Goal: Task Accomplishment & Management: Complete application form

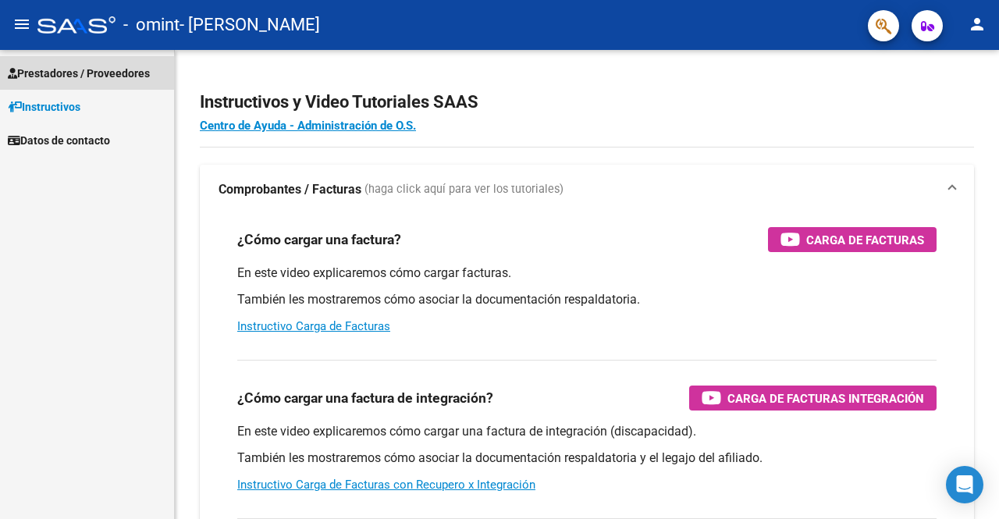
click at [70, 65] on span "Prestadores / Proveedores" at bounding box center [79, 73] width 142 height 17
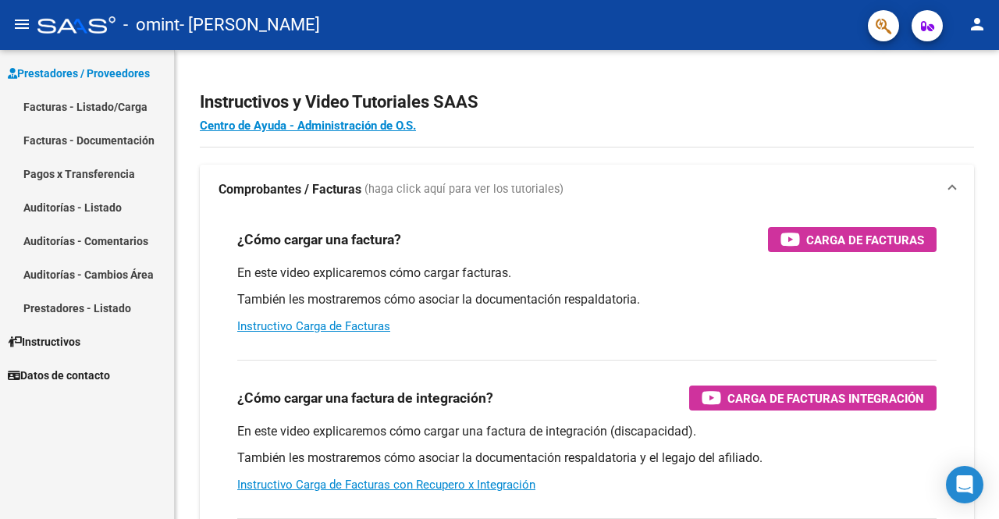
click at [73, 101] on link "Facturas - Listado/Carga" at bounding box center [87, 107] width 174 height 34
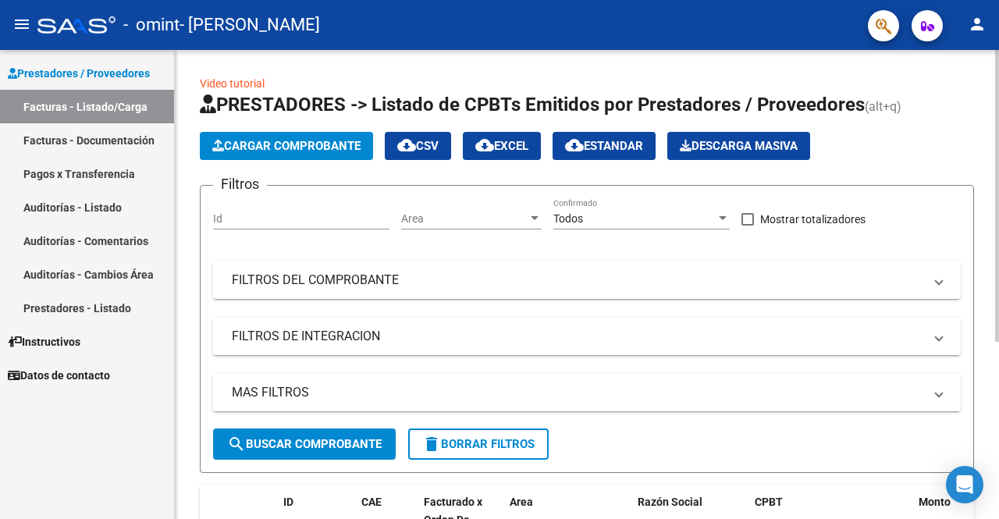
click at [270, 148] on span "Cargar Comprobante" at bounding box center [286, 146] width 148 height 14
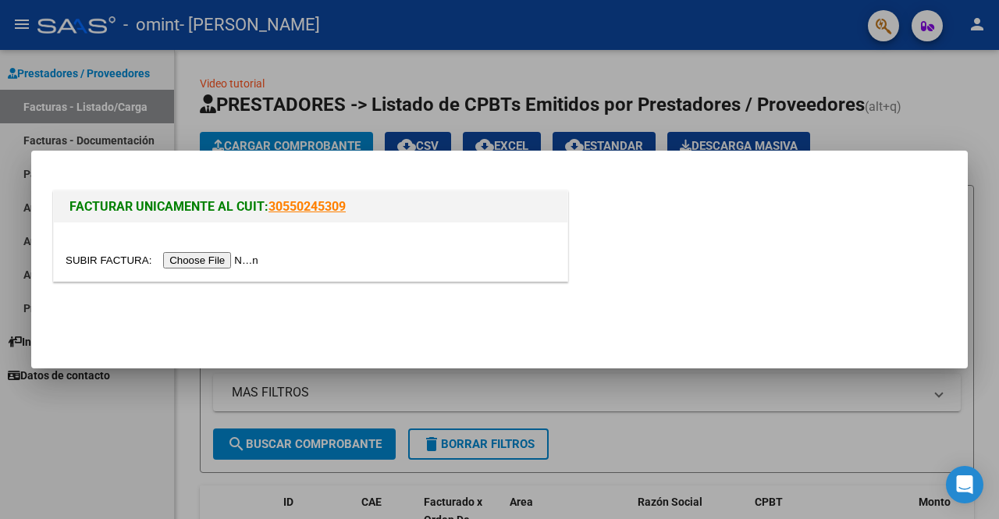
click at [215, 258] on input "file" at bounding box center [165, 260] width 198 height 16
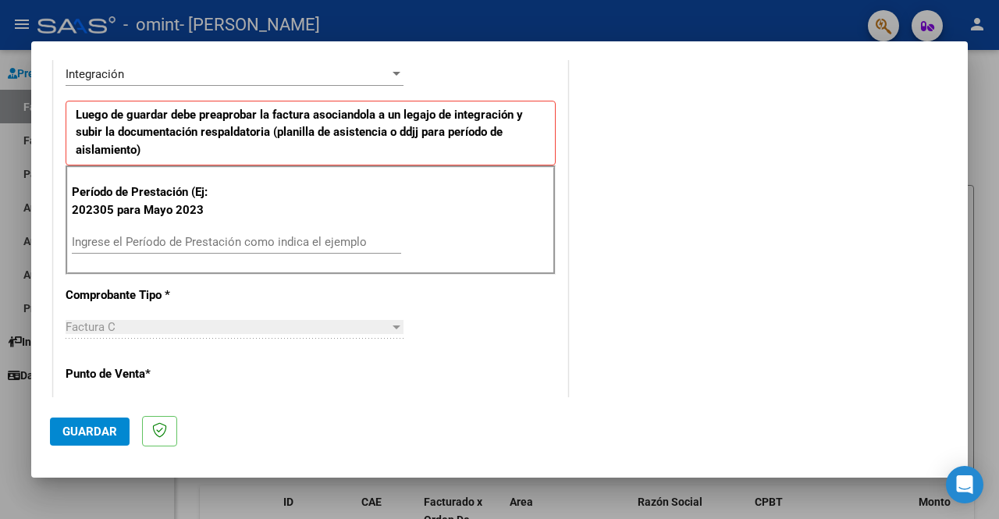
scroll to position [376, 0]
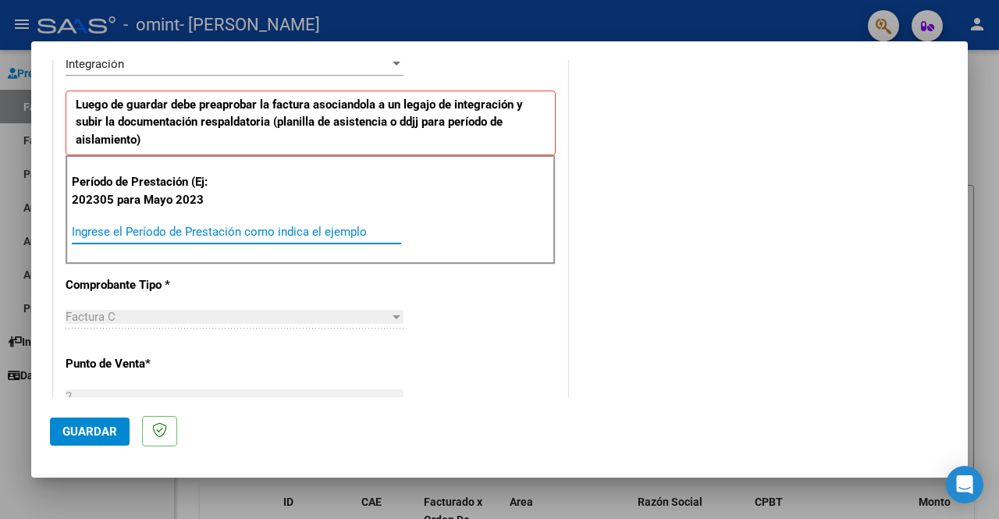
click at [133, 226] on input "Ingrese el Período de Prestación como indica el ejemplo" at bounding box center [236, 232] width 329 height 14
type input "202506"
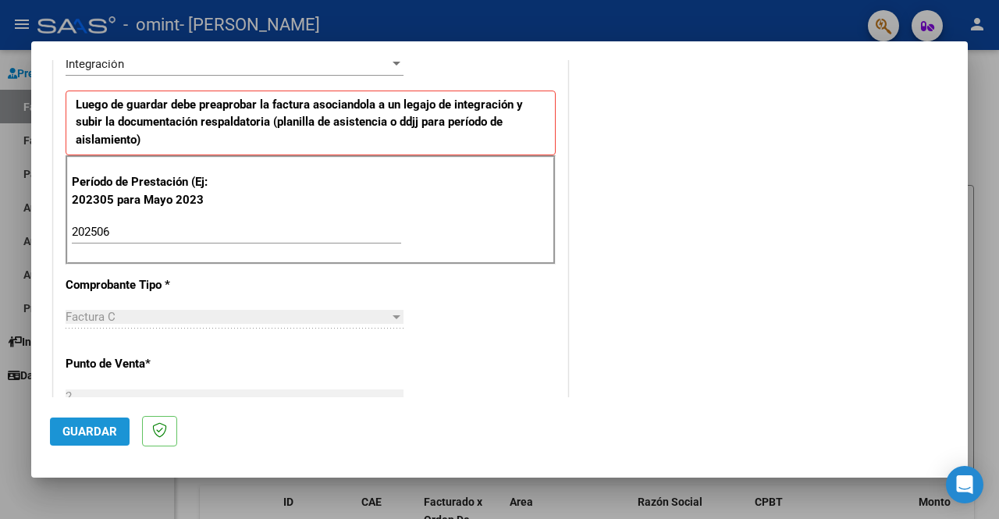
click at [89, 436] on span "Guardar" at bounding box center [89, 432] width 55 height 14
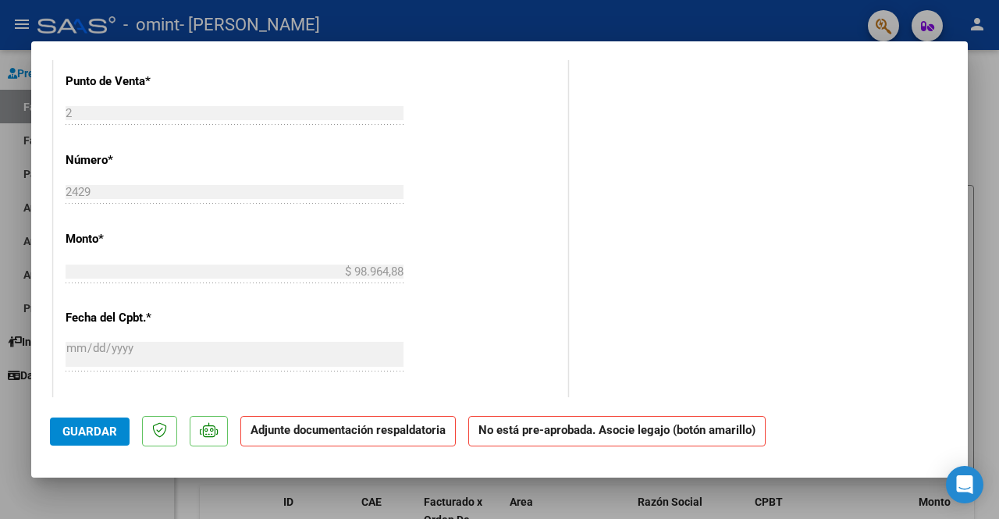
scroll to position [0, 0]
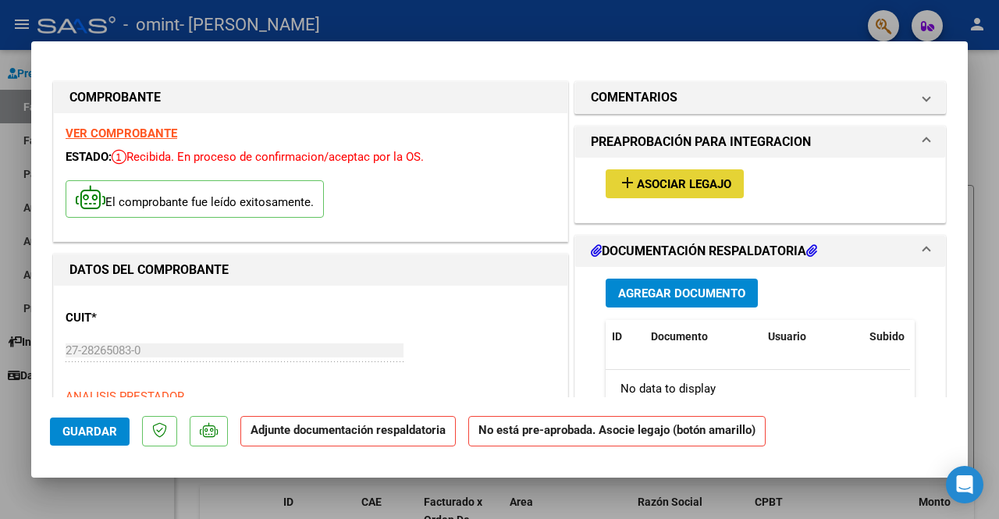
click at [626, 187] on mat-icon "add" at bounding box center [627, 182] width 19 height 19
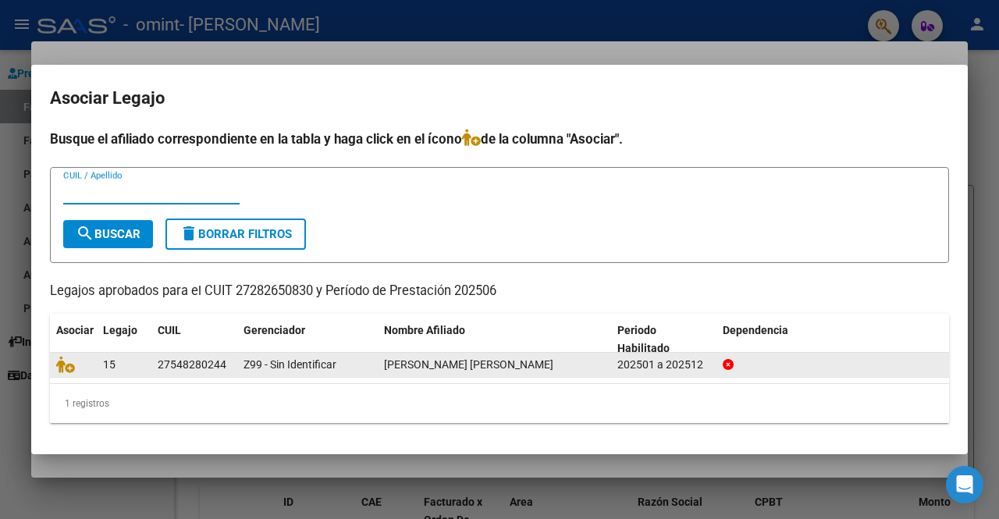
click at [88, 365] on div at bounding box center [73, 365] width 34 height 18
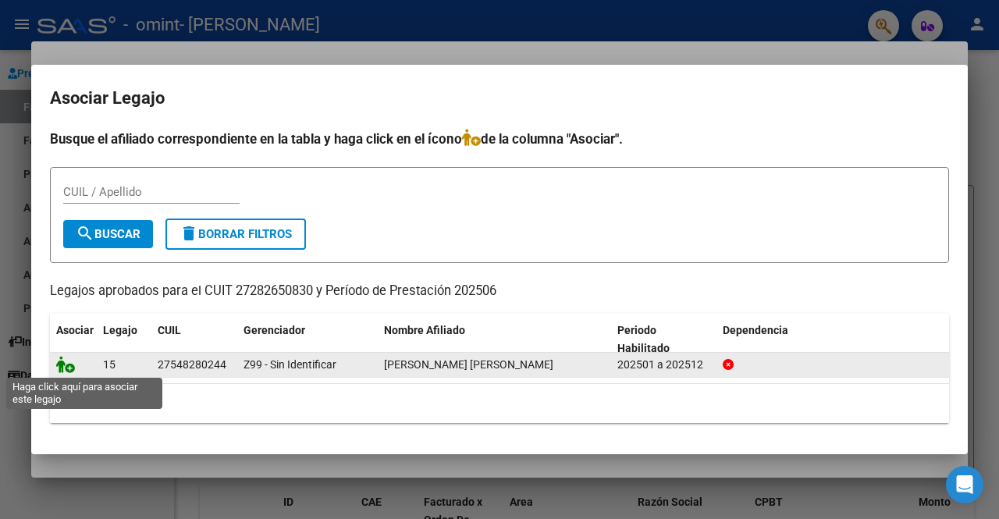
click at [73, 365] on icon at bounding box center [65, 364] width 19 height 17
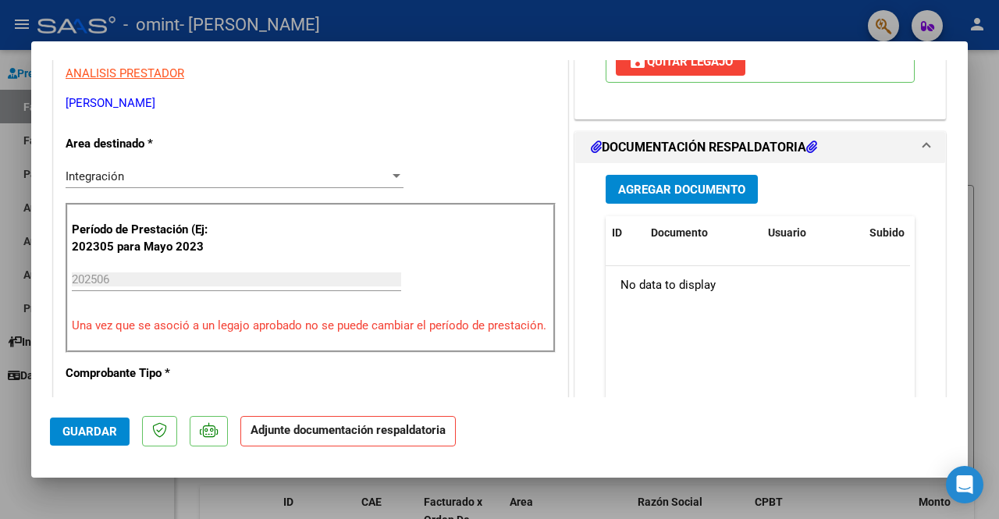
scroll to position [325, 0]
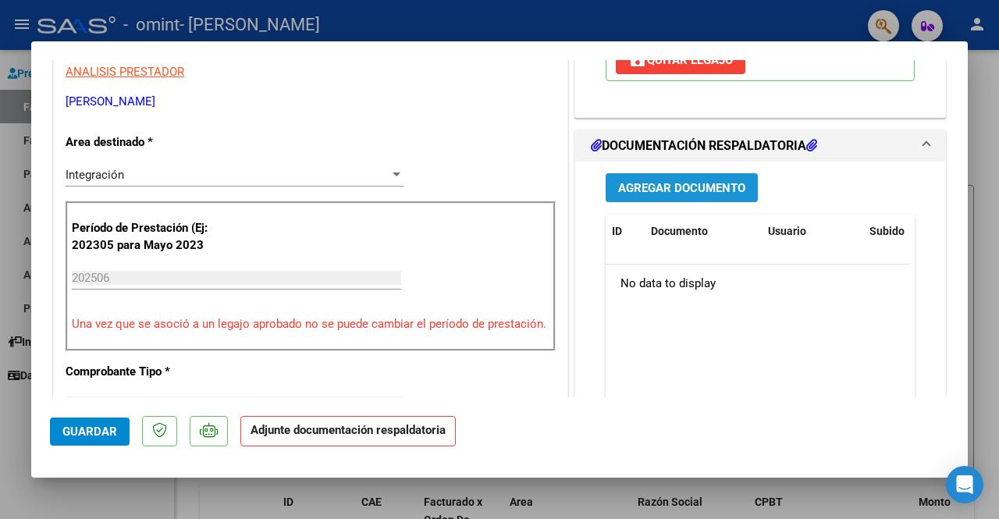
click at [687, 189] on span "Agregar Documento" at bounding box center [681, 188] width 127 height 14
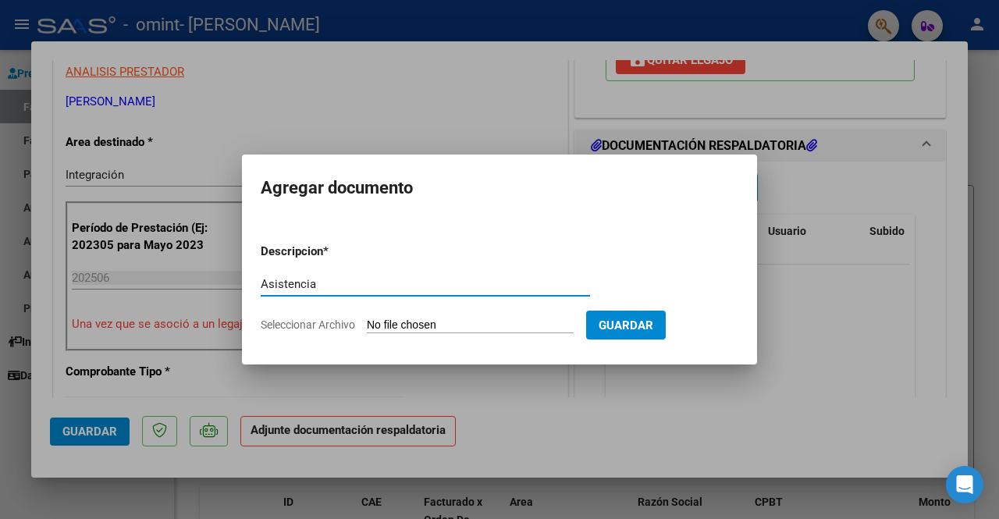
type input "Asistencia"
click at [397, 325] on input "Seleccionar Archivo" at bounding box center [470, 326] width 207 height 15
type input "C:\fakepath\PalomaDeleriche.pdf"
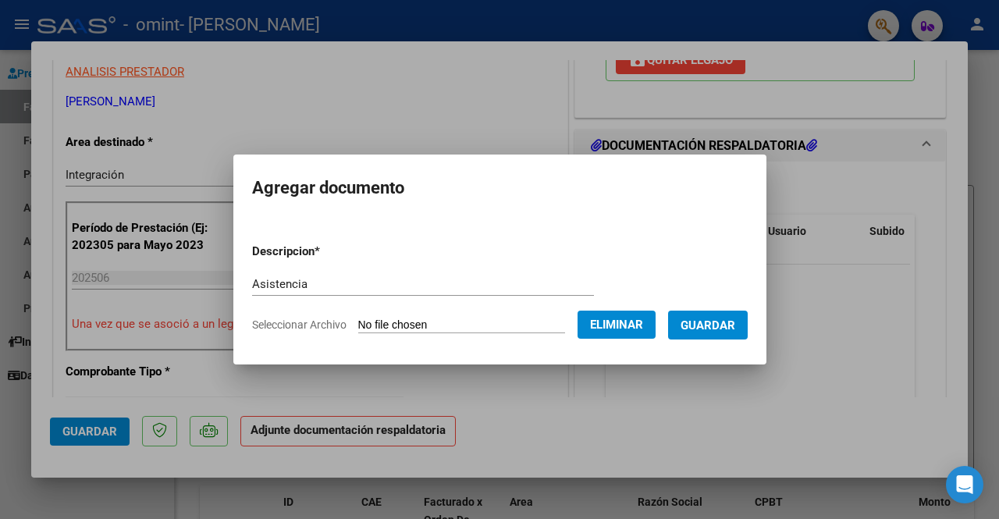
click at [703, 320] on span "Guardar" at bounding box center [708, 326] width 55 height 14
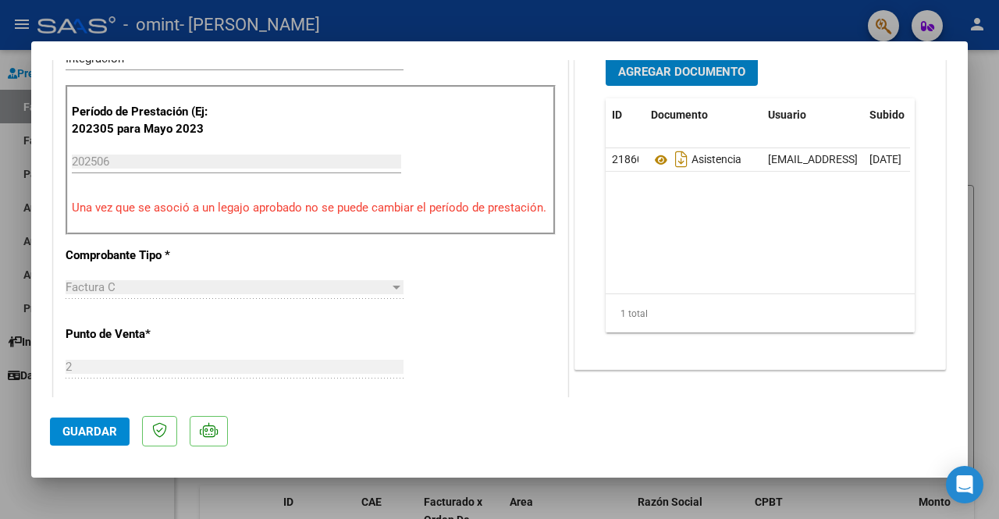
scroll to position [442, 0]
click at [91, 425] on span "Guardar" at bounding box center [89, 432] width 55 height 14
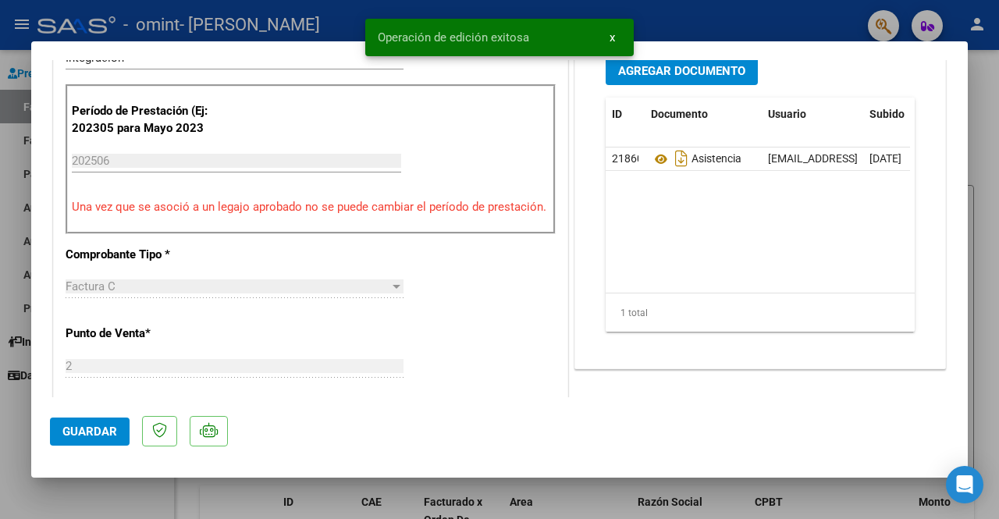
click at [676, 23] on div at bounding box center [499, 259] width 999 height 519
type input "$ 0,00"
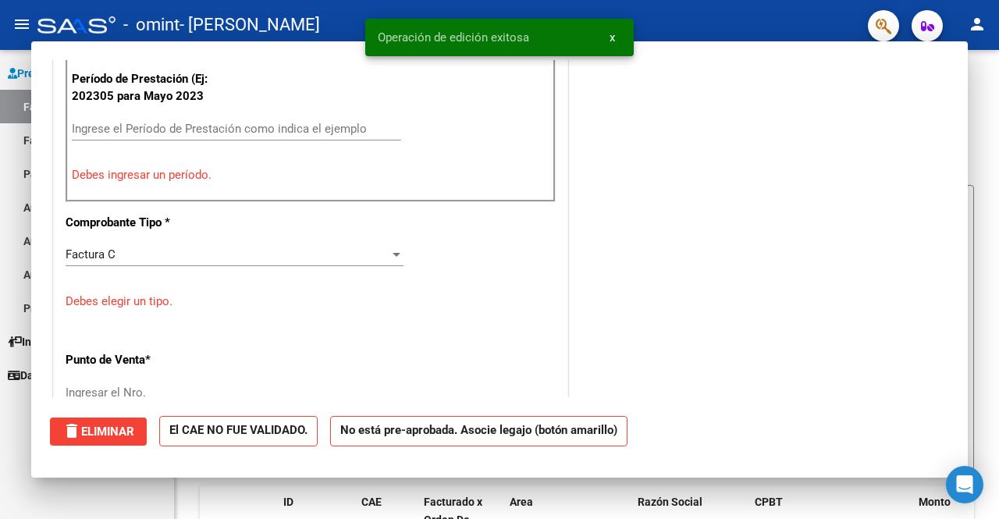
scroll to position [375, 0]
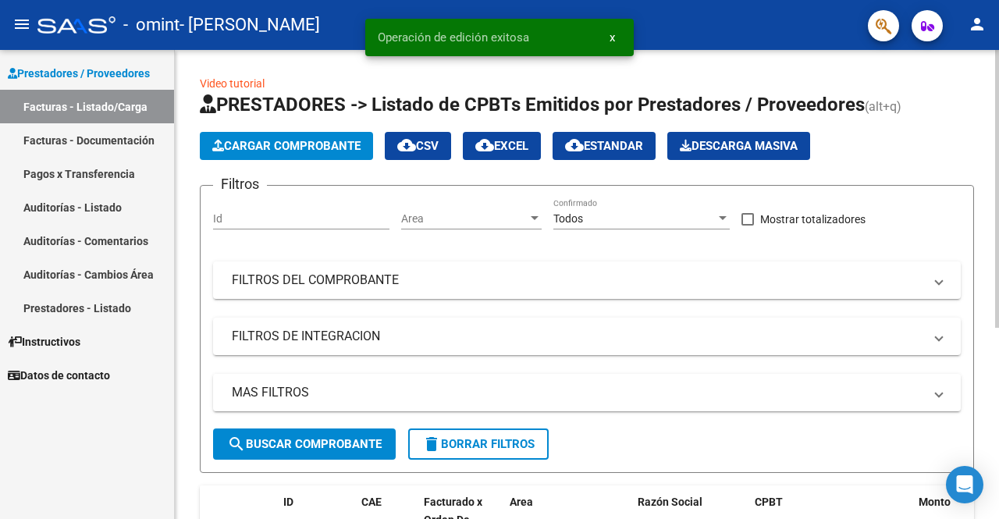
click at [300, 144] on span "Cargar Comprobante" at bounding box center [286, 146] width 148 height 14
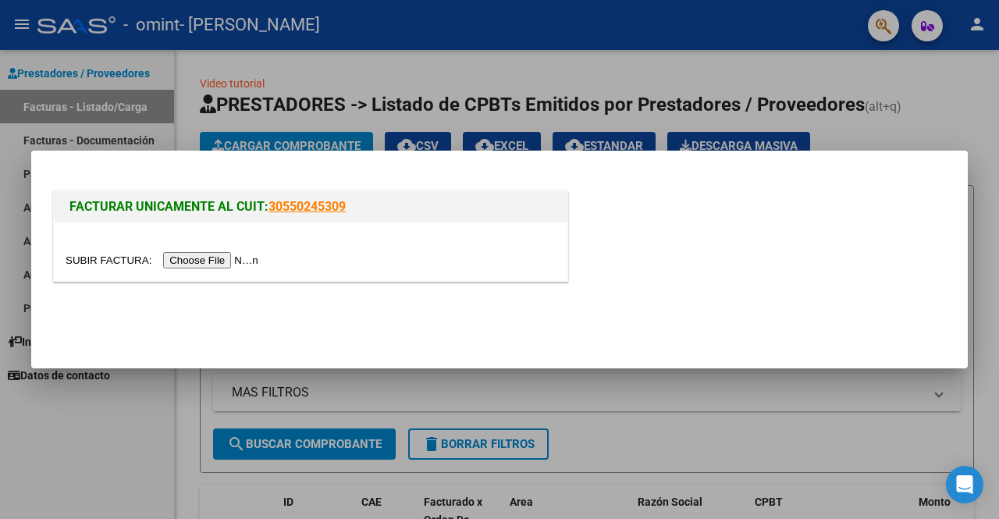
click at [187, 263] on input "file" at bounding box center [165, 260] width 198 height 16
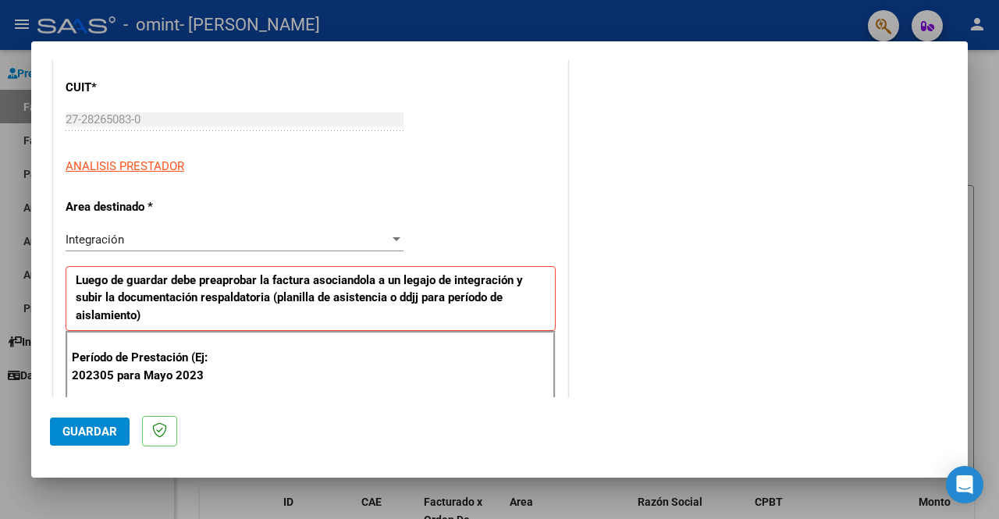
scroll to position [314, 0]
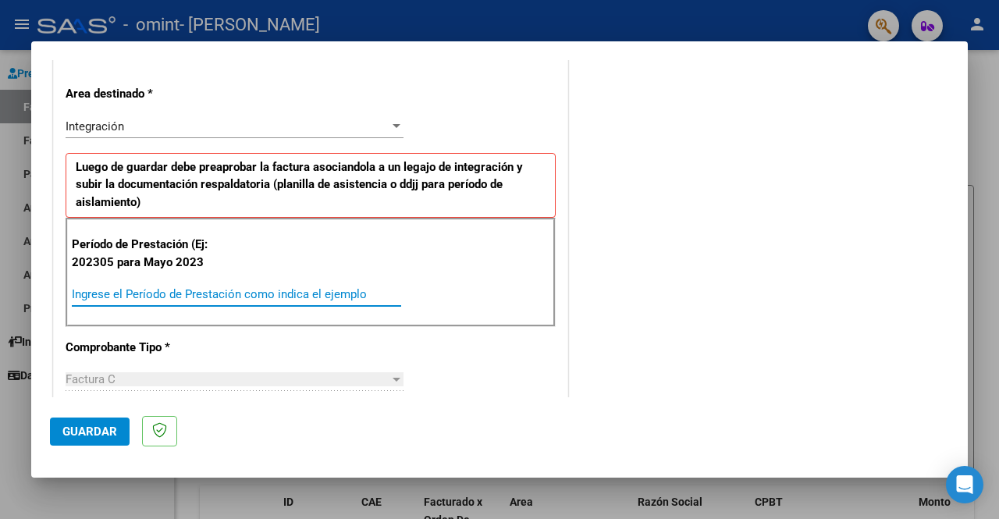
click at [117, 288] on input "Ingrese el Período de Prestación como indica el ejemplo" at bounding box center [236, 294] width 329 height 14
type input "202507"
click at [92, 435] on span "Guardar" at bounding box center [89, 432] width 55 height 14
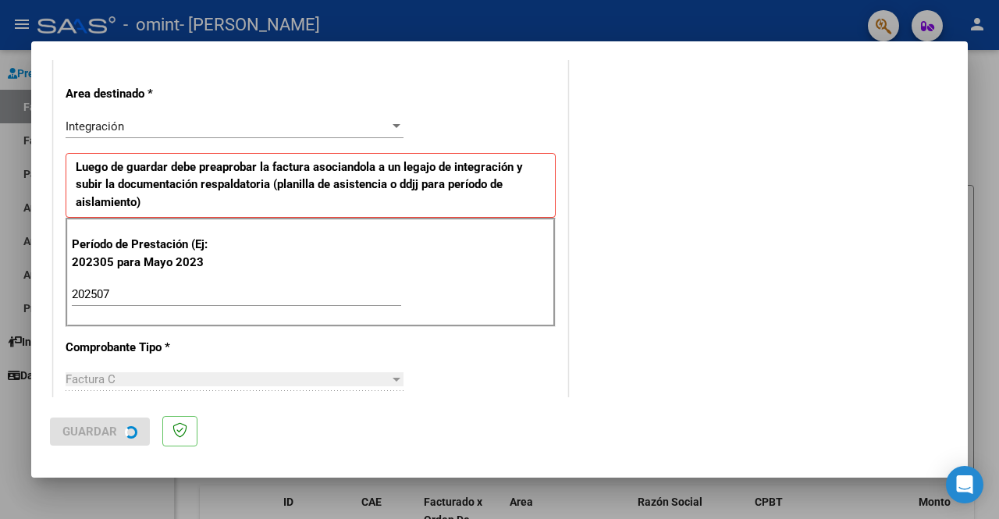
scroll to position [0, 0]
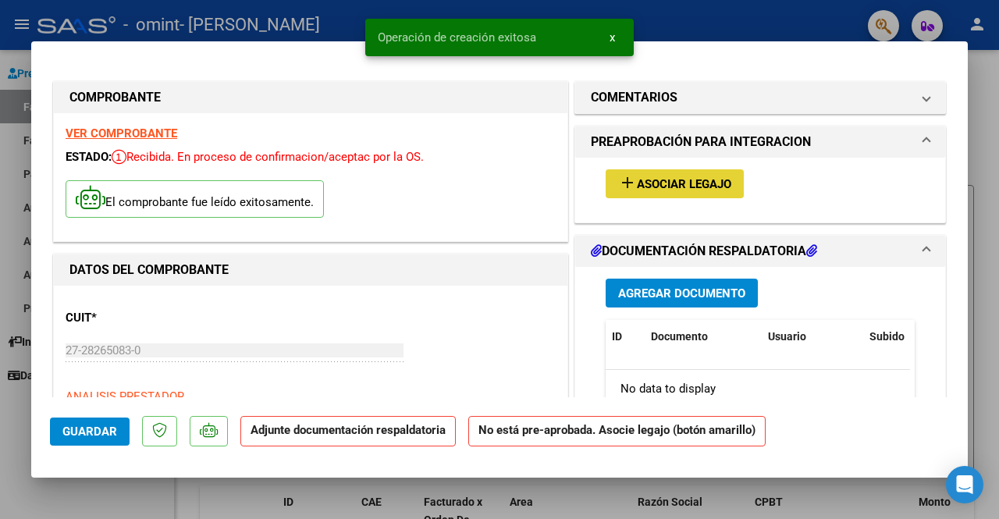
click at [665, 183] on span "Asociar Legajo" at bounding box center [684, 184] width 94 height 14
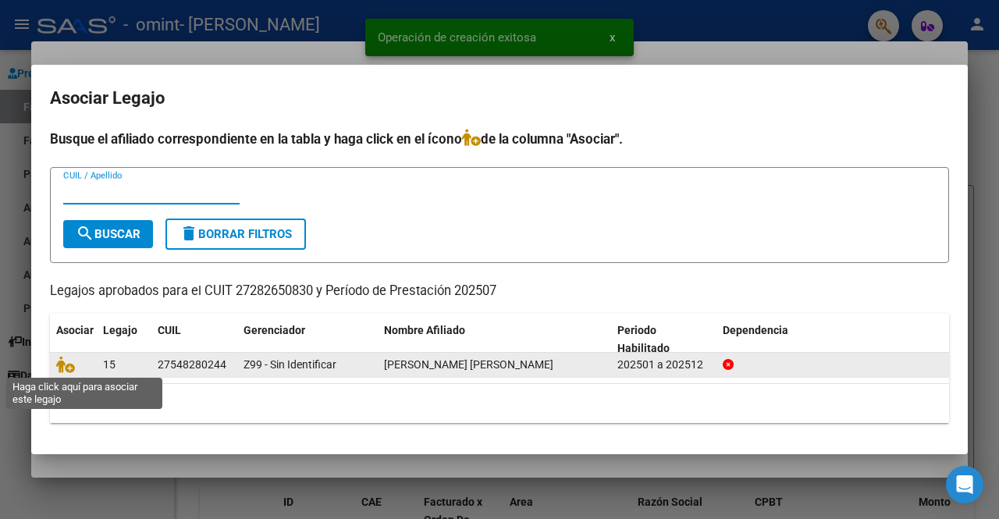
click at [77, 364] on span at bounding box center [67, 365] width 23 height 12
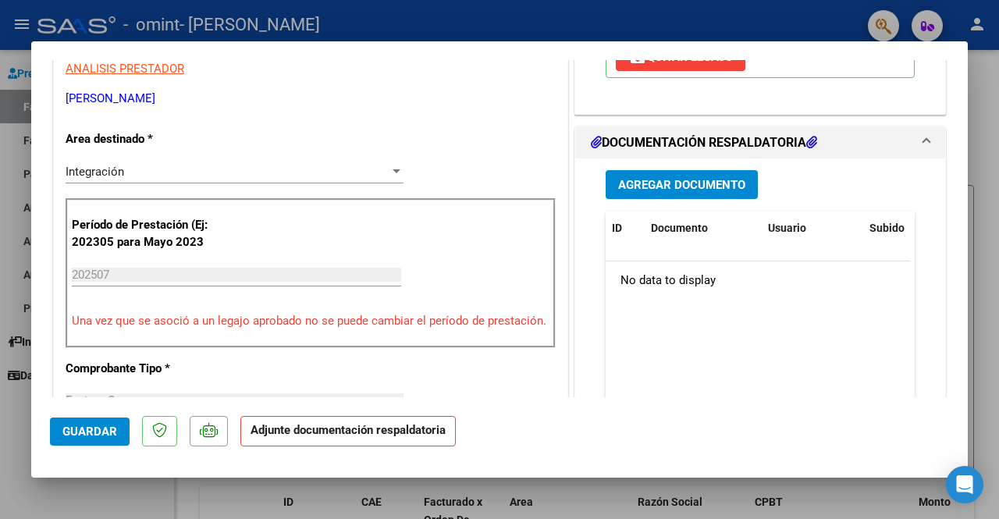
scroll to position [329, 0]
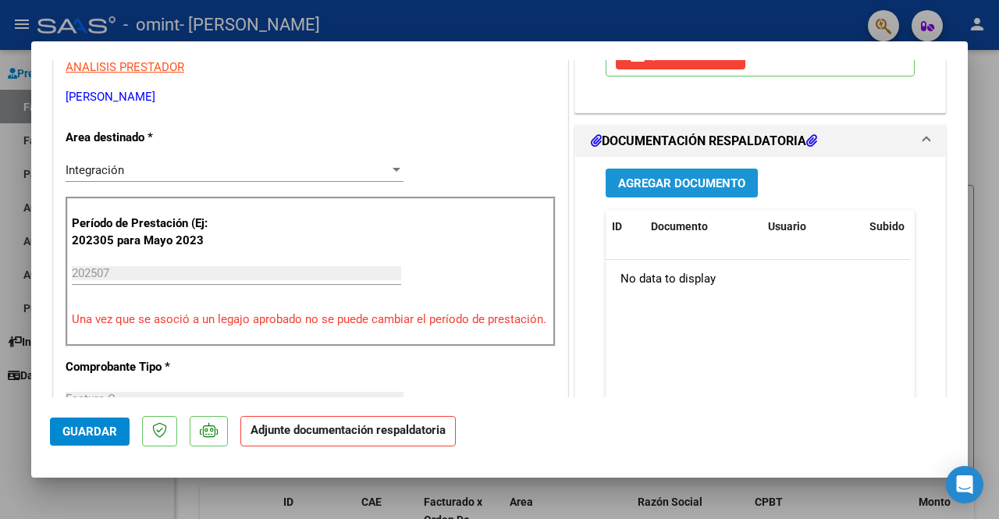
click at [670, 183] on span "Agregar Documento" at bounding box center [681, 183] width 127 height 14
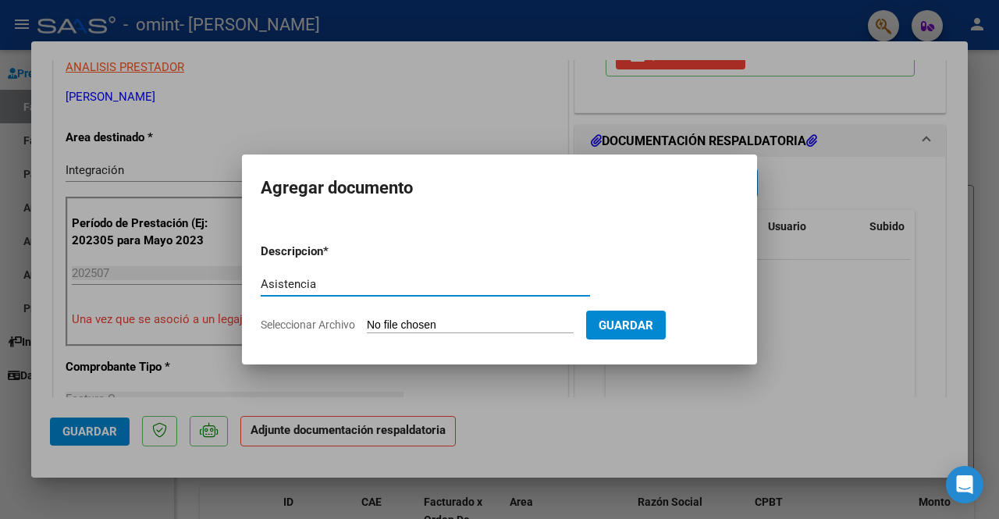
type input "Asistencia"
click at [492, 316] on form "Descripcion * Asistencia Escriba aquí una descripcion Seleccionar Archivo Guard…" at bounding box center [500, 288] width 478 height 114
click at [440, 326] on input "Seleccionar Archivo" at bounding box center [470, 326] width 207 height 15
type input "C:\fakepath\PalomaDeleriche.pdf"
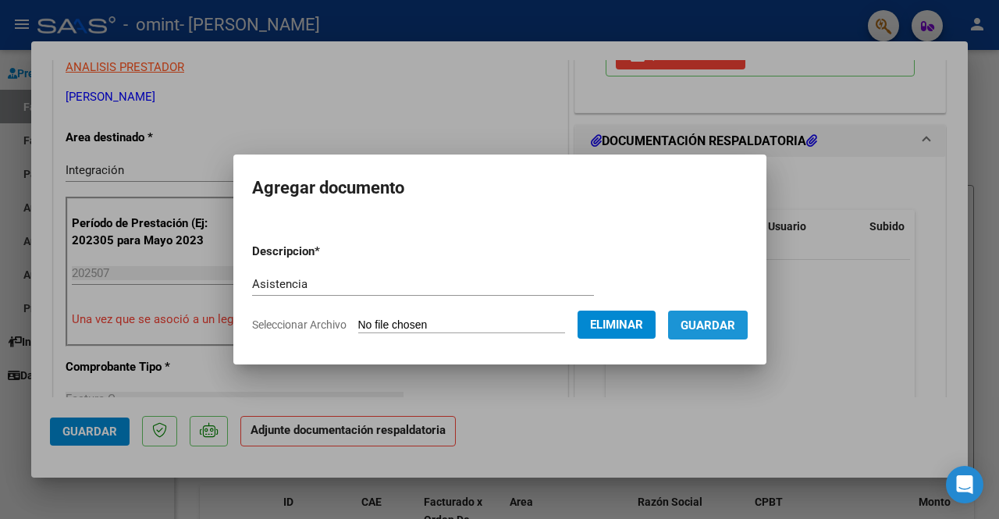
click at [720, 326] on span "Guardar" at bounding box center [708, 326] width 55 height 14
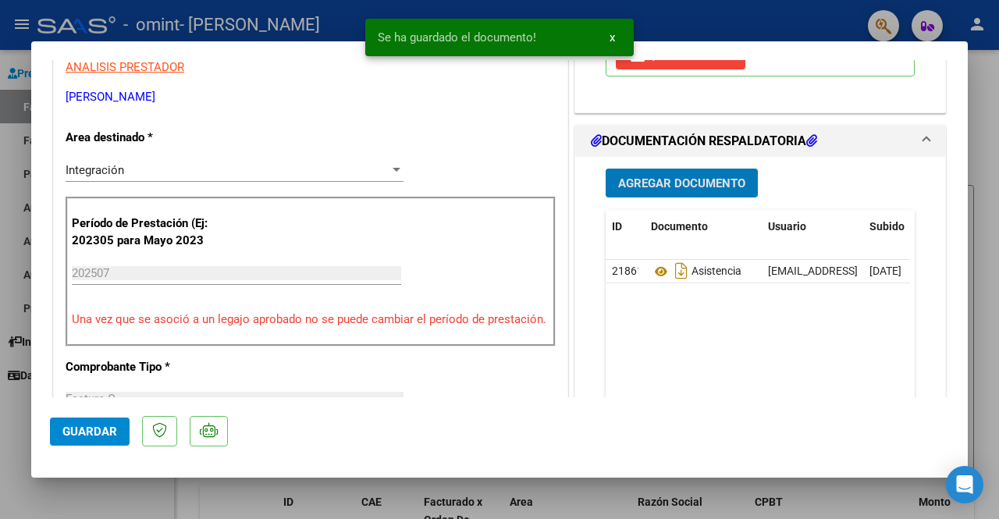
click at [651, 182] on span "Agregar Documento" at bounding box center [681, 183] width 127 height 14
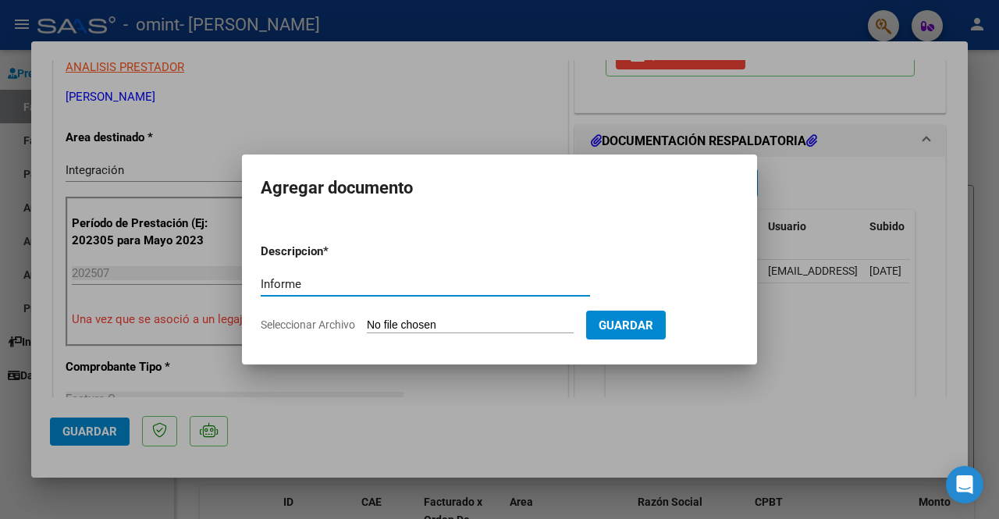
type input "Informe"
click at [403, 315] on form "Descripcion * Informe Escriba aquí una descripcion Seleccionar Archivo Guardar" at bounding box center [500, 288] width 478 height 114
click at [406, 324] on input "Seleccionar Archivo" at bounding box center [470, 326] width 207 height 15
click at [433, 318] on app-file-uploader "Seleccionar Archivo" at bounding box center [424, 325] width 326 height 14
click at [431, 329] on input "Seleccionar Archivo" at bounding box center [470, 326] width 207 height 15
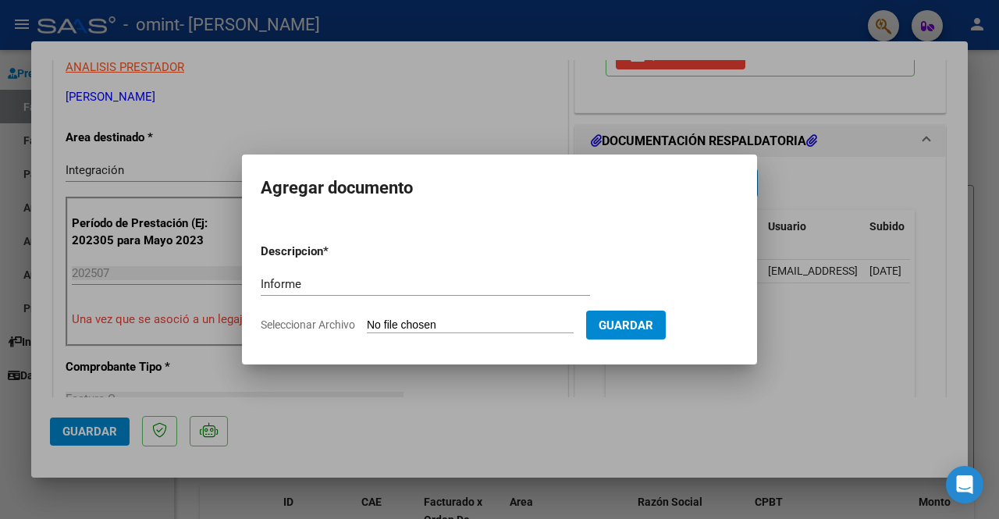
click at [414, 326] on input "Seleccionar Archivo" at bounding box center [470, 326] width 207 height 15
type input "C:\fakepath\PalomaDelericheInformeJunio.pdf"
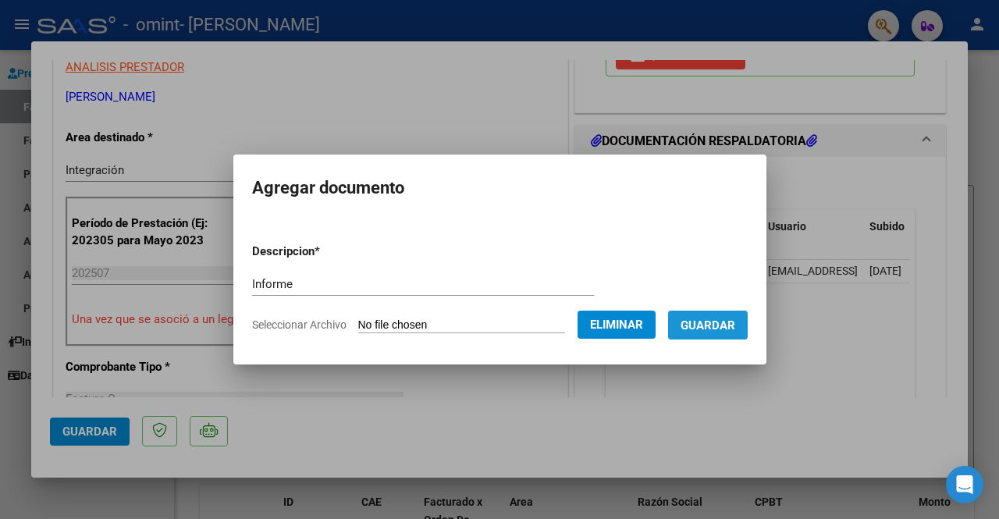
click at [728, 329] on span "Guardar" at bounding box center [708, 326] width 55 height 14
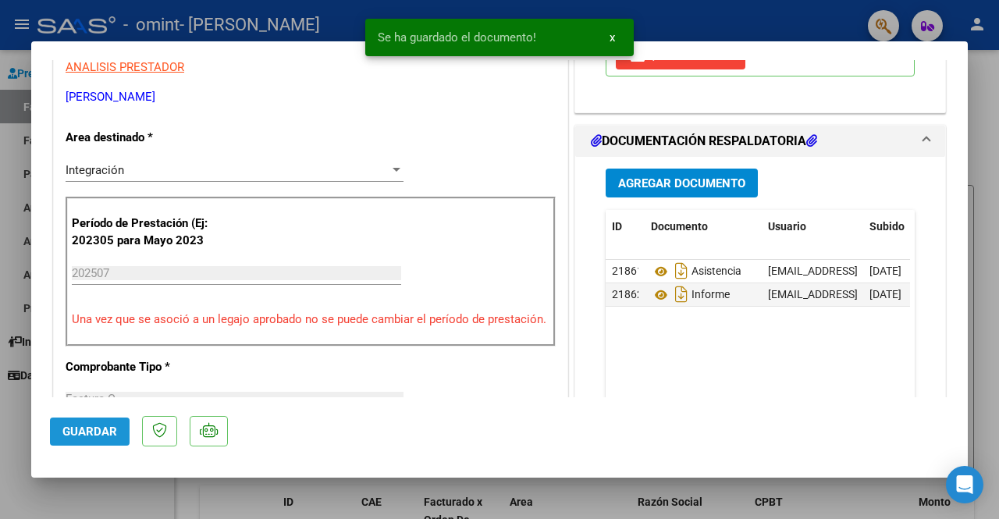
click at [99, 438] on button "Guardar" at bounding box center [90, 432] width 80 height 28
click at [753, 23] on div at bounding box center [499, 259] width 999 height 519
type input "$ 0,00"
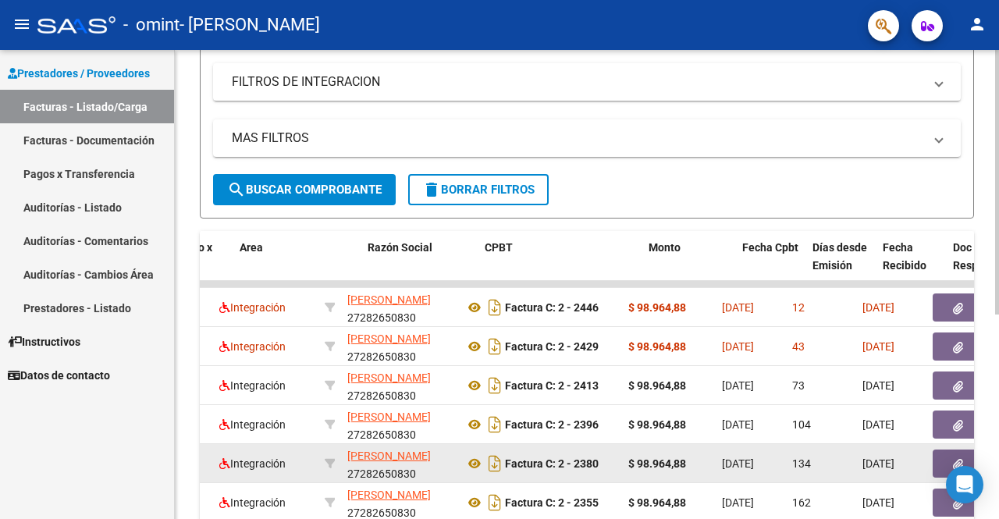
scroll to position [0, 0]
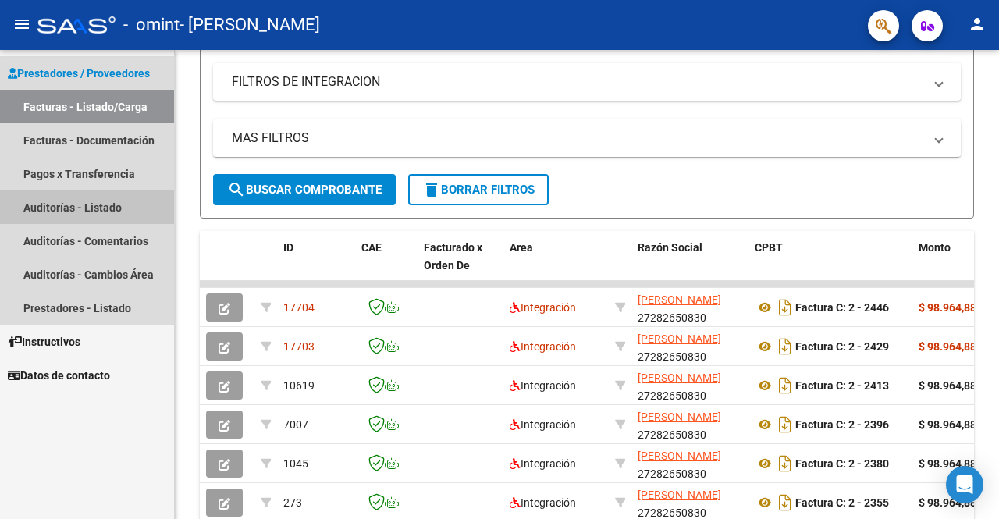
click at [94, 202] on link "Auditorías - Listado" at bounding box center [87, 208] width 174 height 34
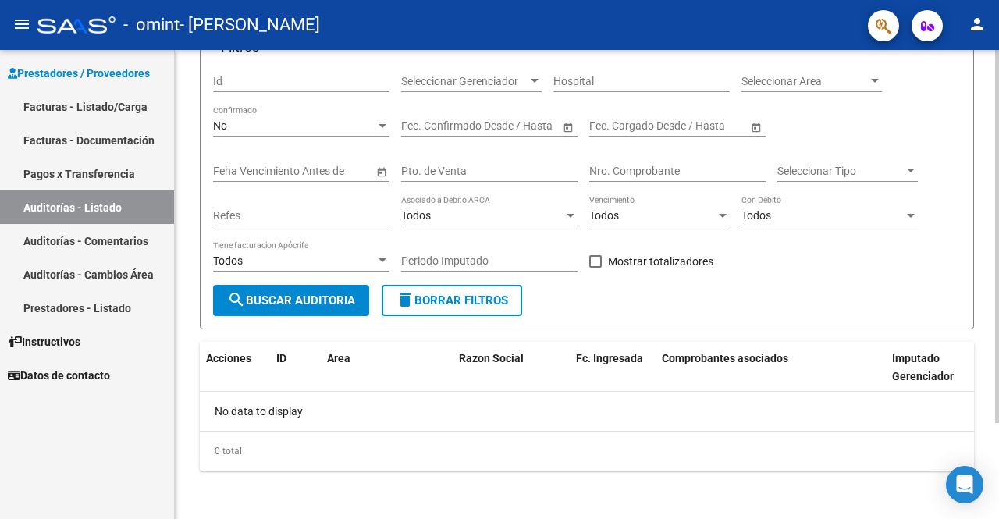
scroll to position [114, 0]
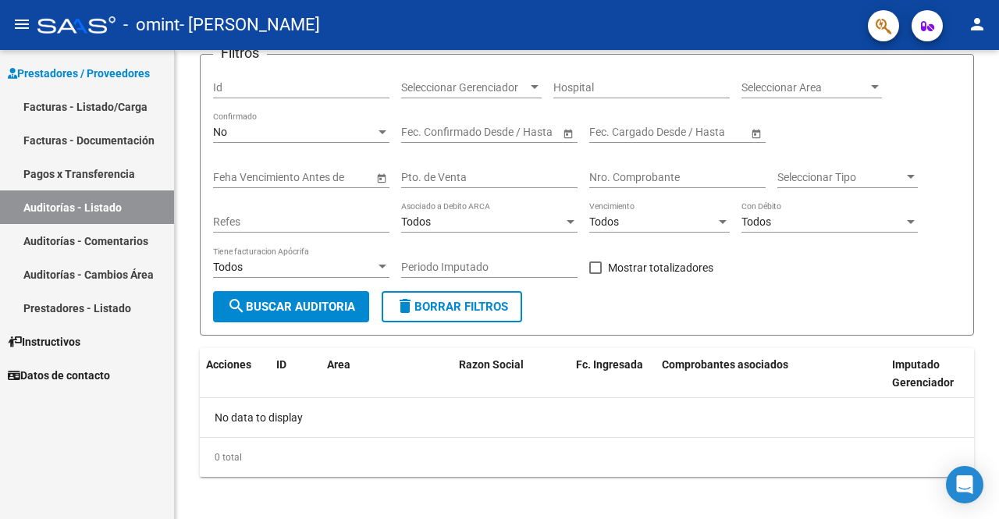
click at [50, 240] on link "Auditorías - Comentarios" at bounding box center [87, 241] width 174 height 34
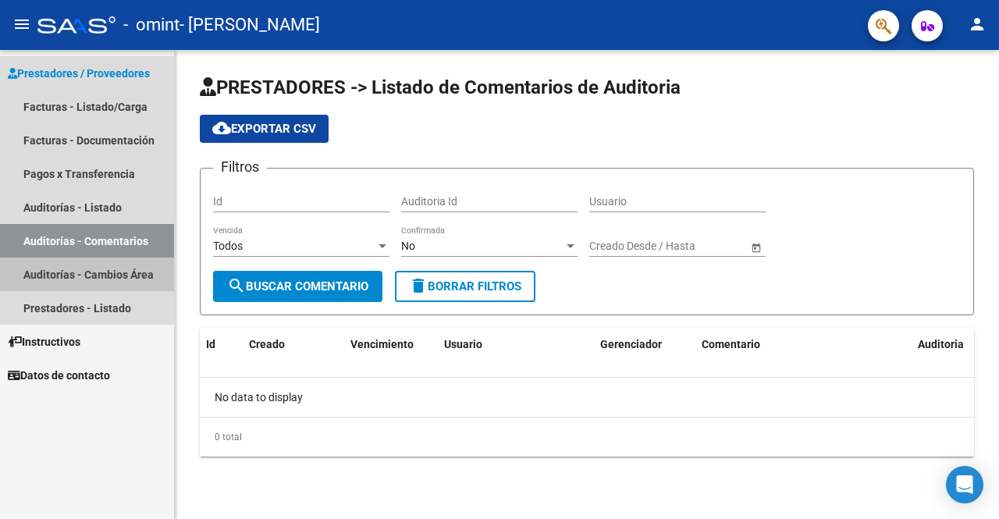
click at [60, 270] on link "Auditorías - Cambios Área" at bounding box center [87, 275] width 174 height 34
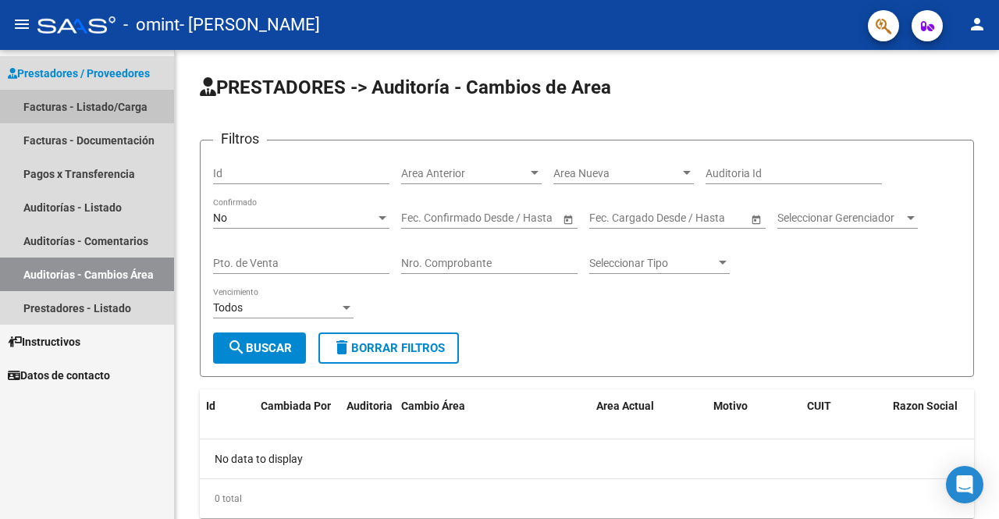
click at [86, 105] on link "Facturas - Listado/Carga" at bounding box center [87, 107] width 174 height 34
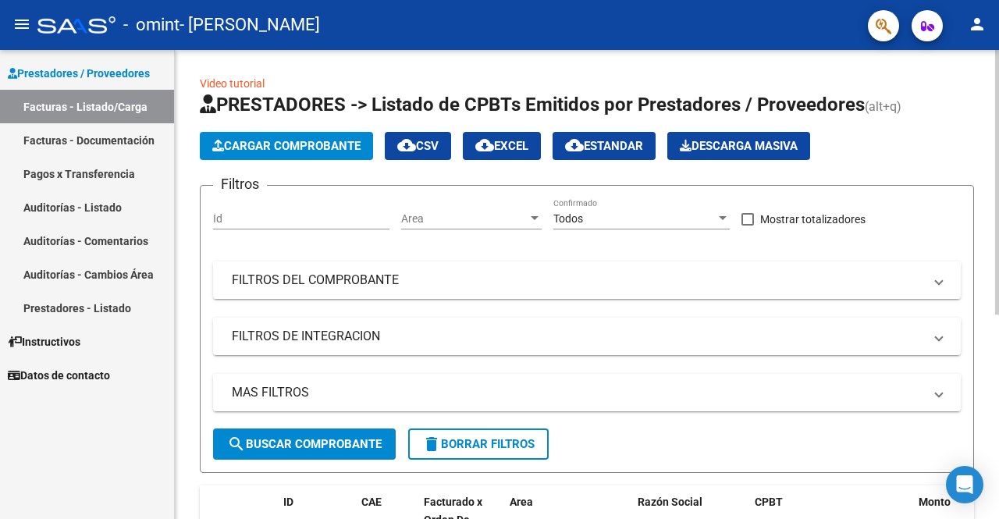
click at [938, 296] on mat-expansion-panel-header "FILTROS DEL COMPROBANTE" at bounding box center [587, 280] width 748 height 37
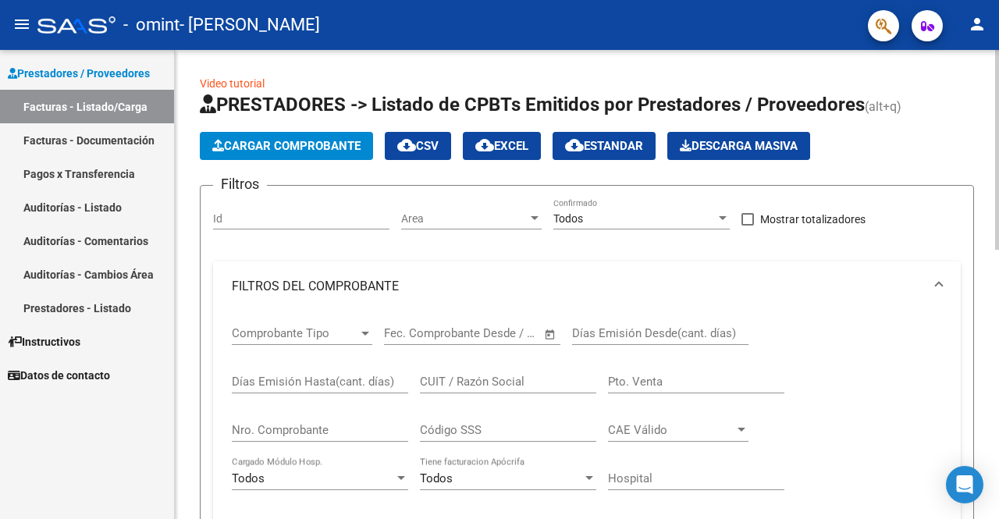
click at [938, 293] on span at bounding box center [939, 286] width 6 height 17
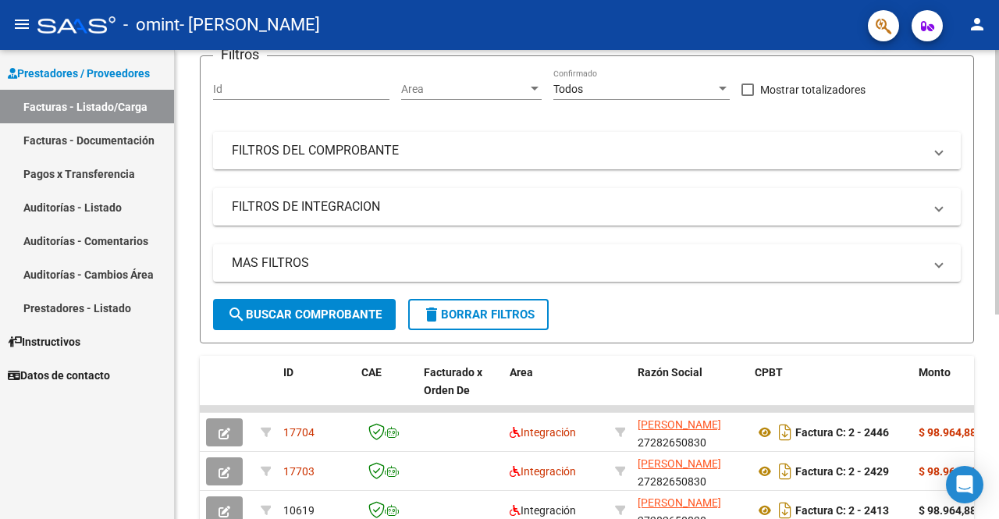
scroll to position [130, 0]
click at [429, 208] on mat-panel-title "FILTROS DE INTEGRACION" at bounding box center [578, 206] width 692 height 17
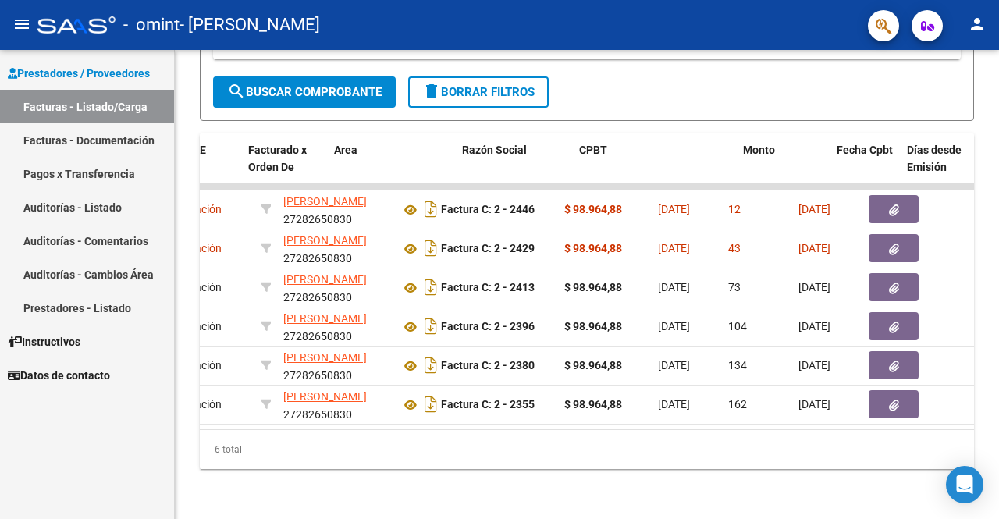
scroll to position [0, 176]
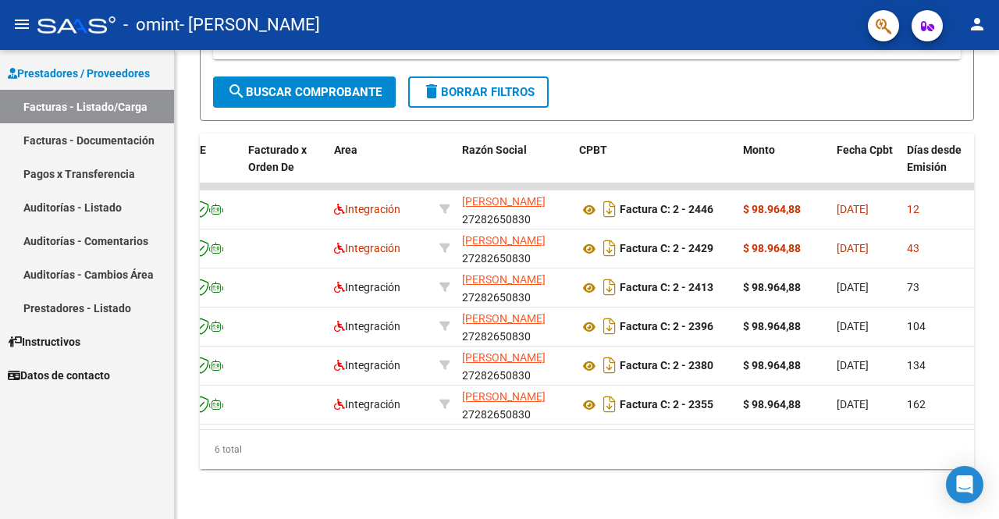
click at [105, 142] on link "Facturas - Documentación" at bounding box center [87, 140] width 174 height 34
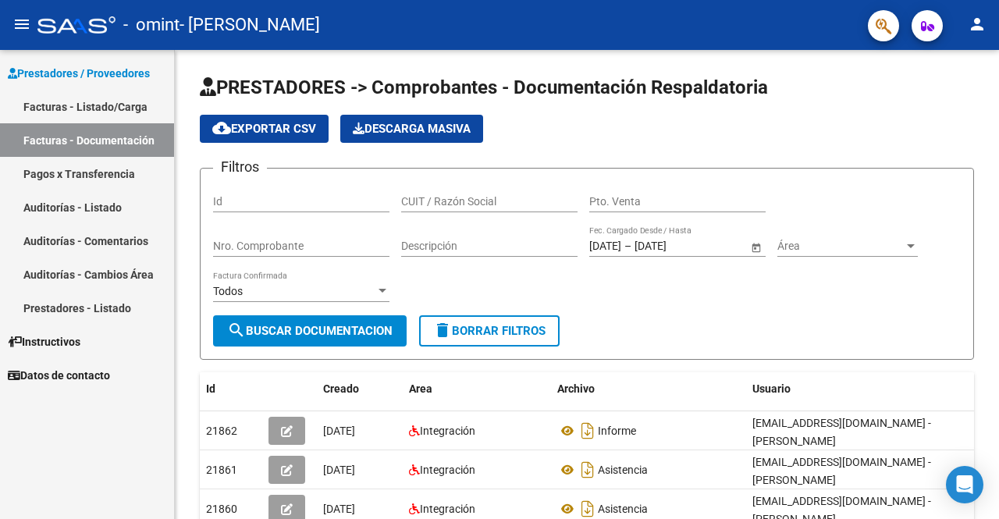
click at [95, 179] on link "Pagos x Transferencia" at bounding box center [87, 174] width 174 height 34
